Goal: Transaction & Acquisition: Subscribe to service/newsletter

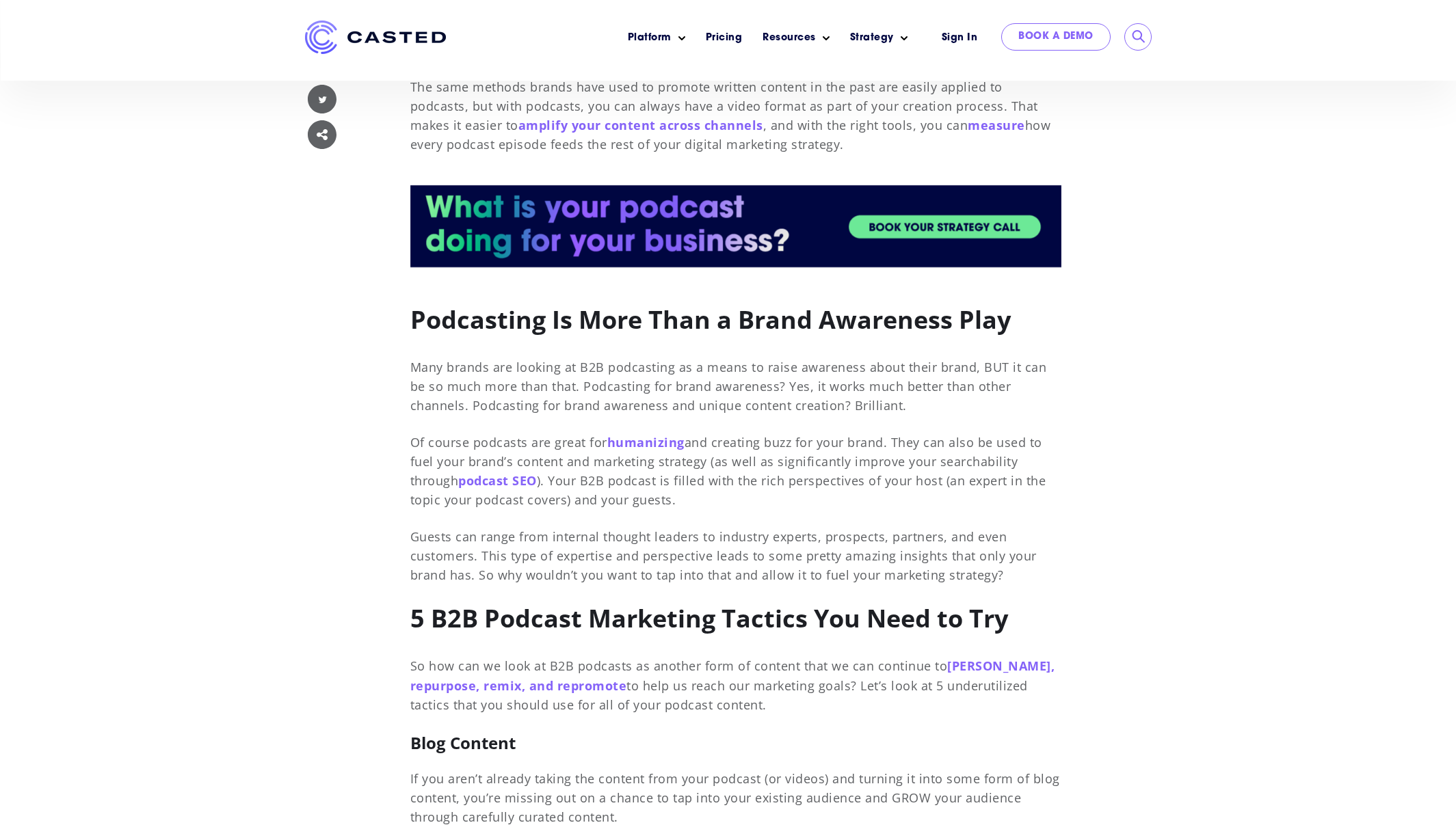
scroll to position [798, 0]
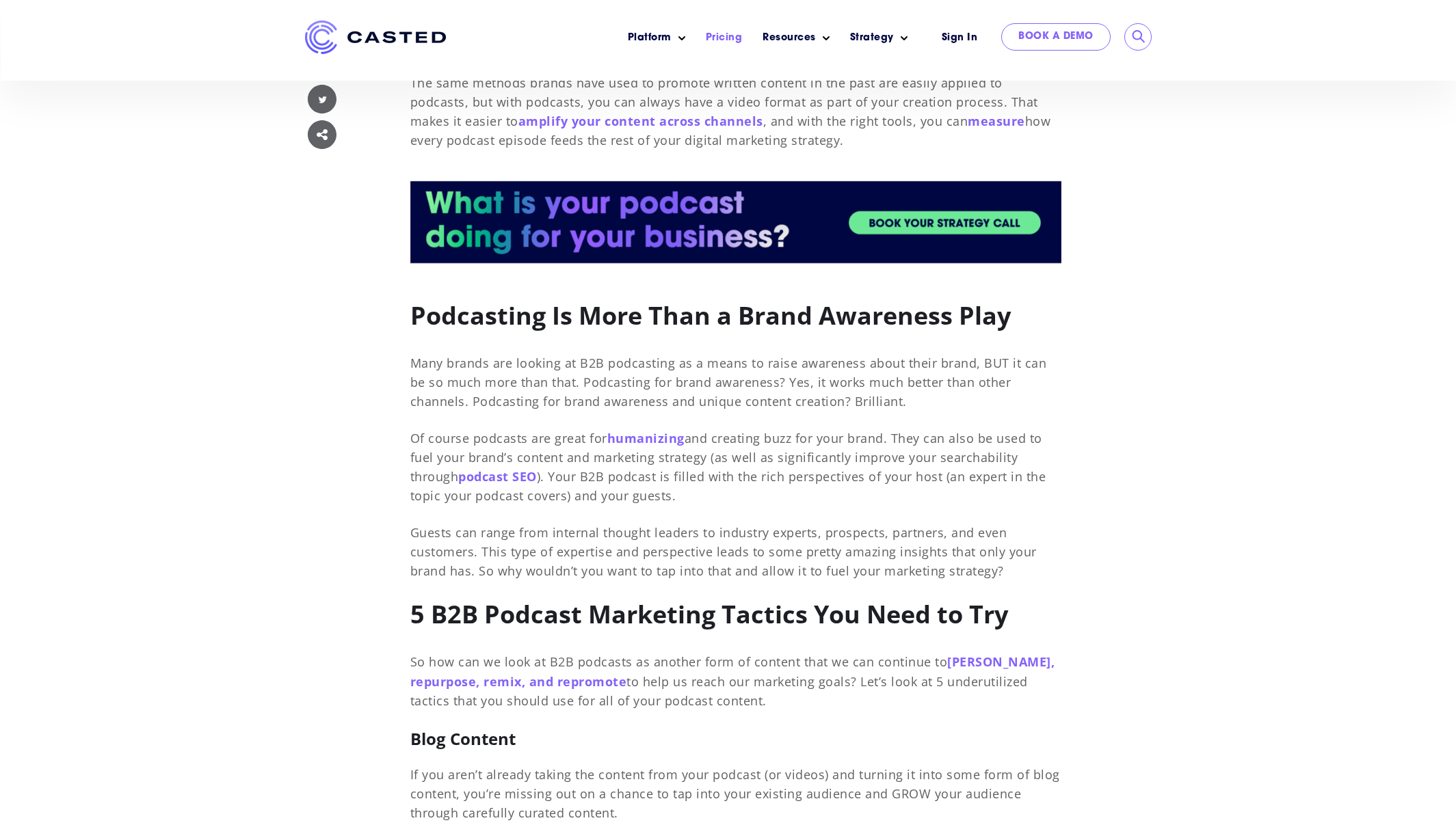
click at [730, 38] on link "Pricing" at bounding box center [724, 38] width 37 height 14
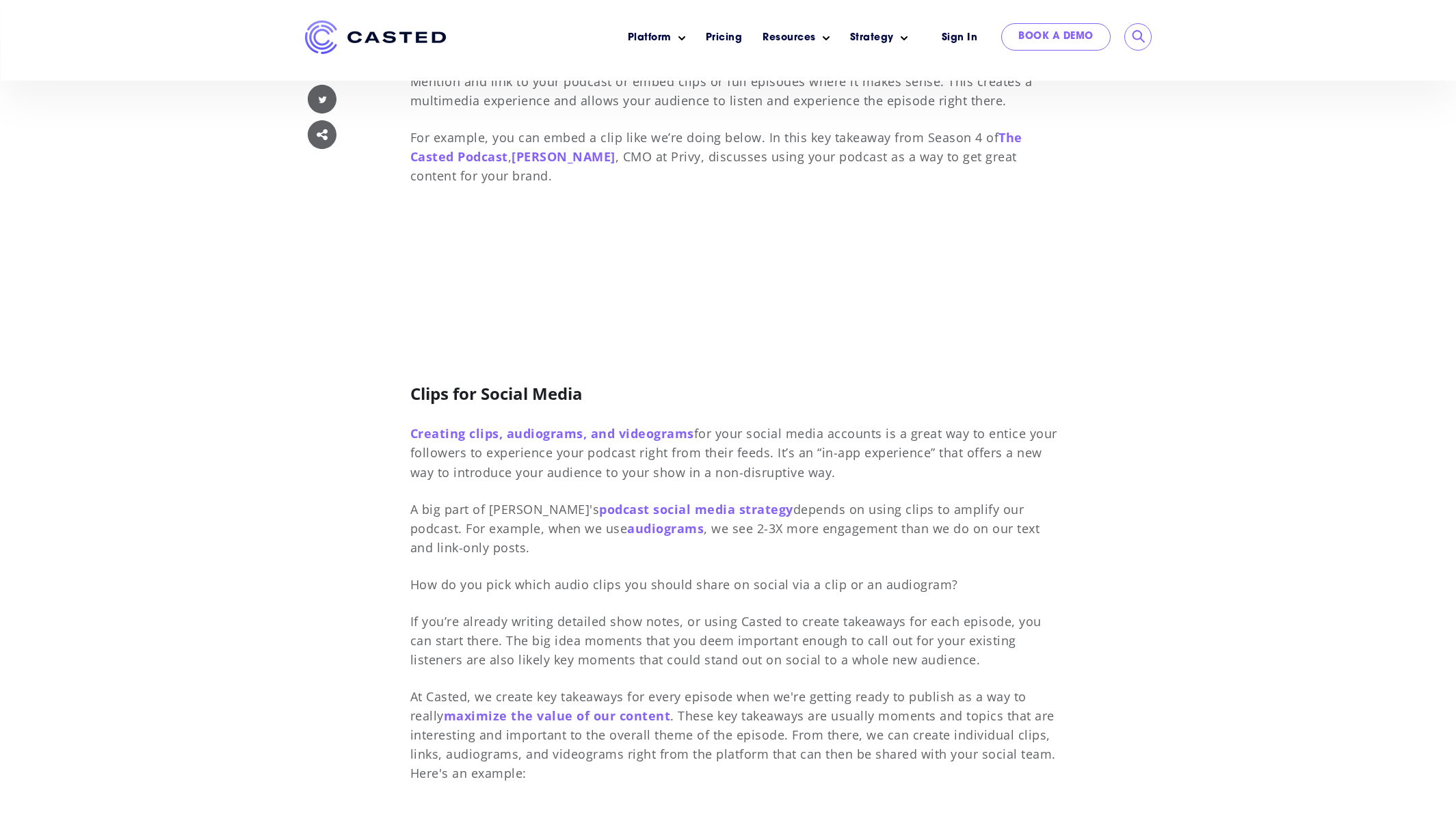
scroll to position [1875, 0]
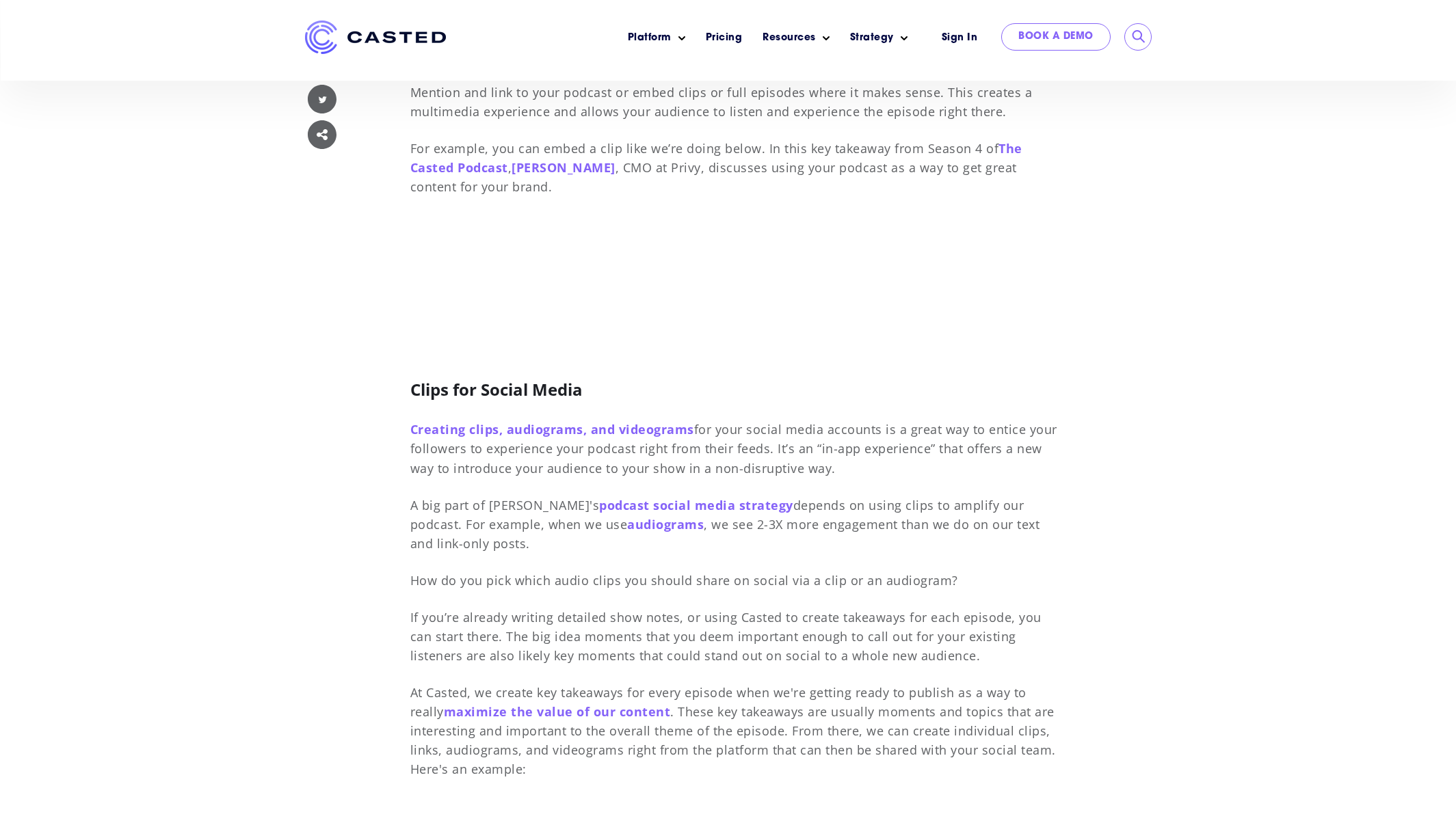
scroll to position [1875, 0]
